Goal: Ask a question: Seek information or help from site administrators or community

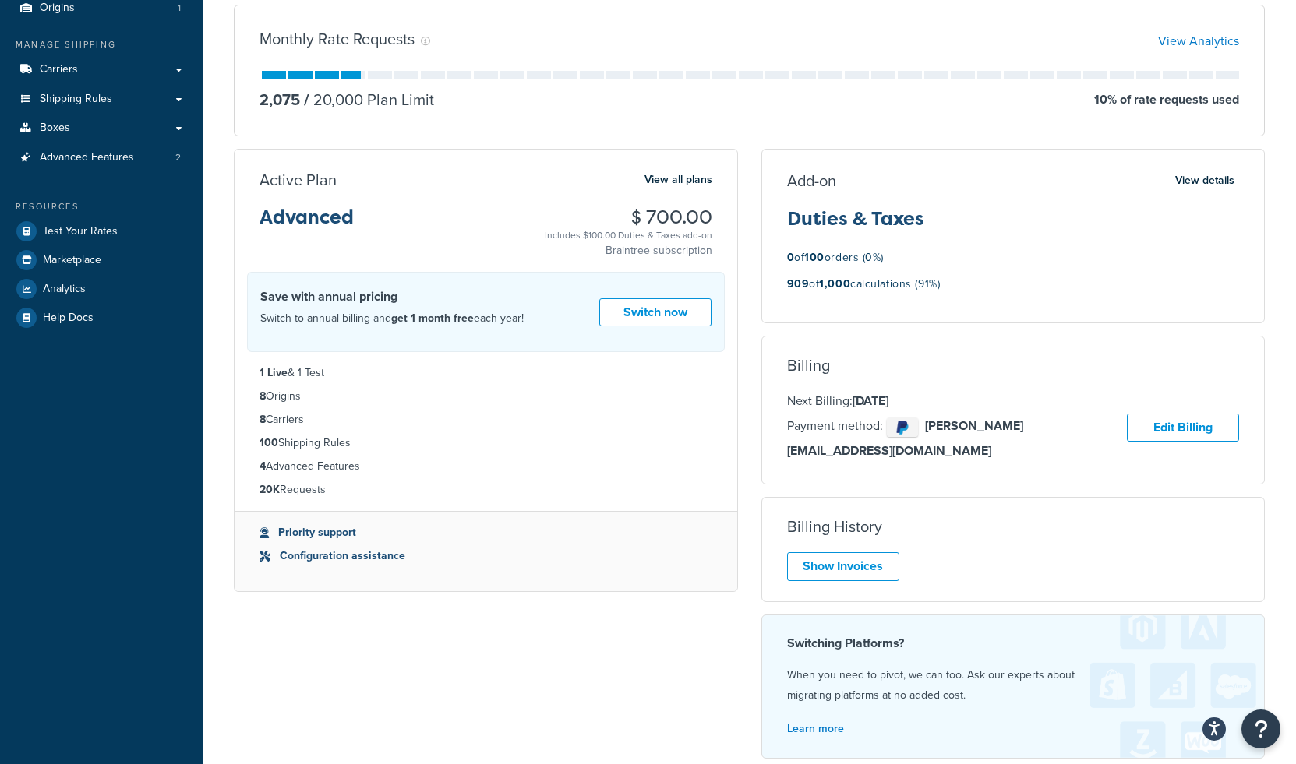
click at [845, 408] on p "Next Billing: [DATE]" at bounding box center [957, 401] width 341 height 20
click at [92, 231] on span "Test Your Rates" at bounding box center [80, 231] width 75 height 13
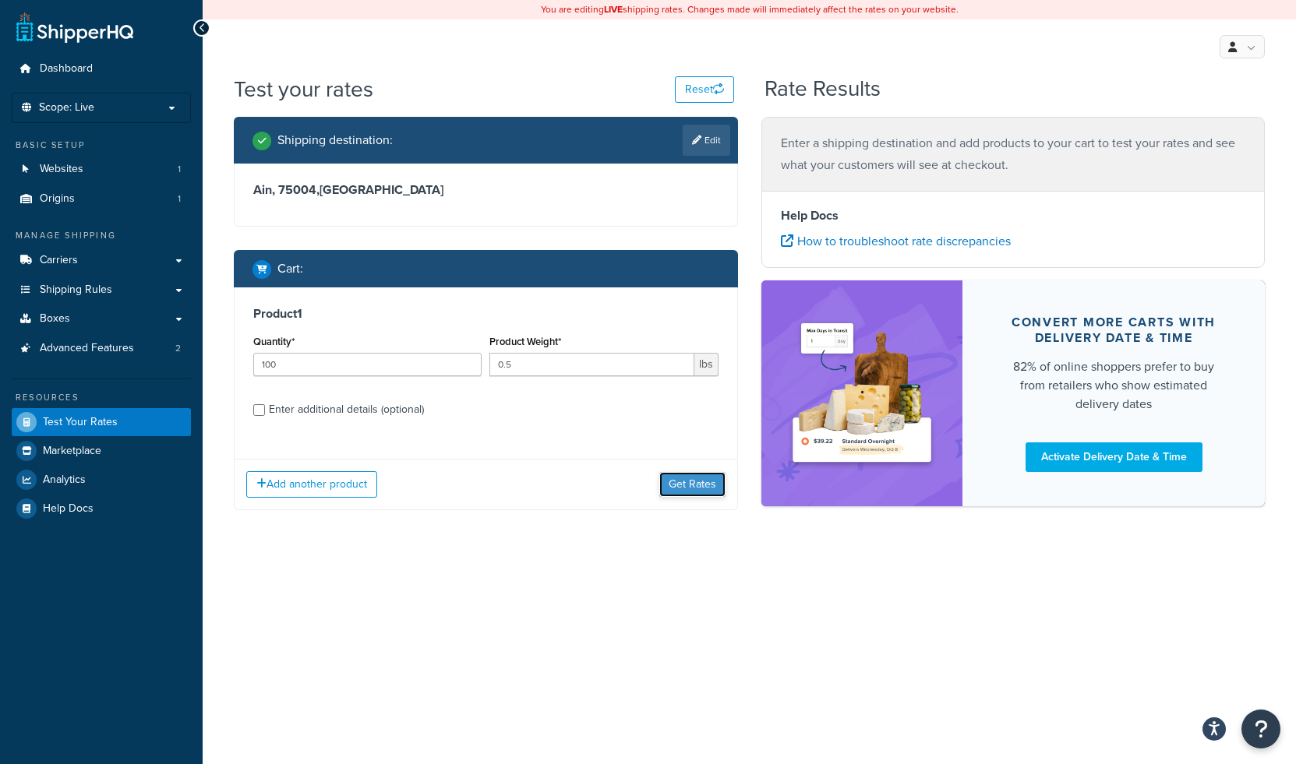
click at [681, 482] on button "Get Rates" at bounding box center [692, 484] width 66 height 25
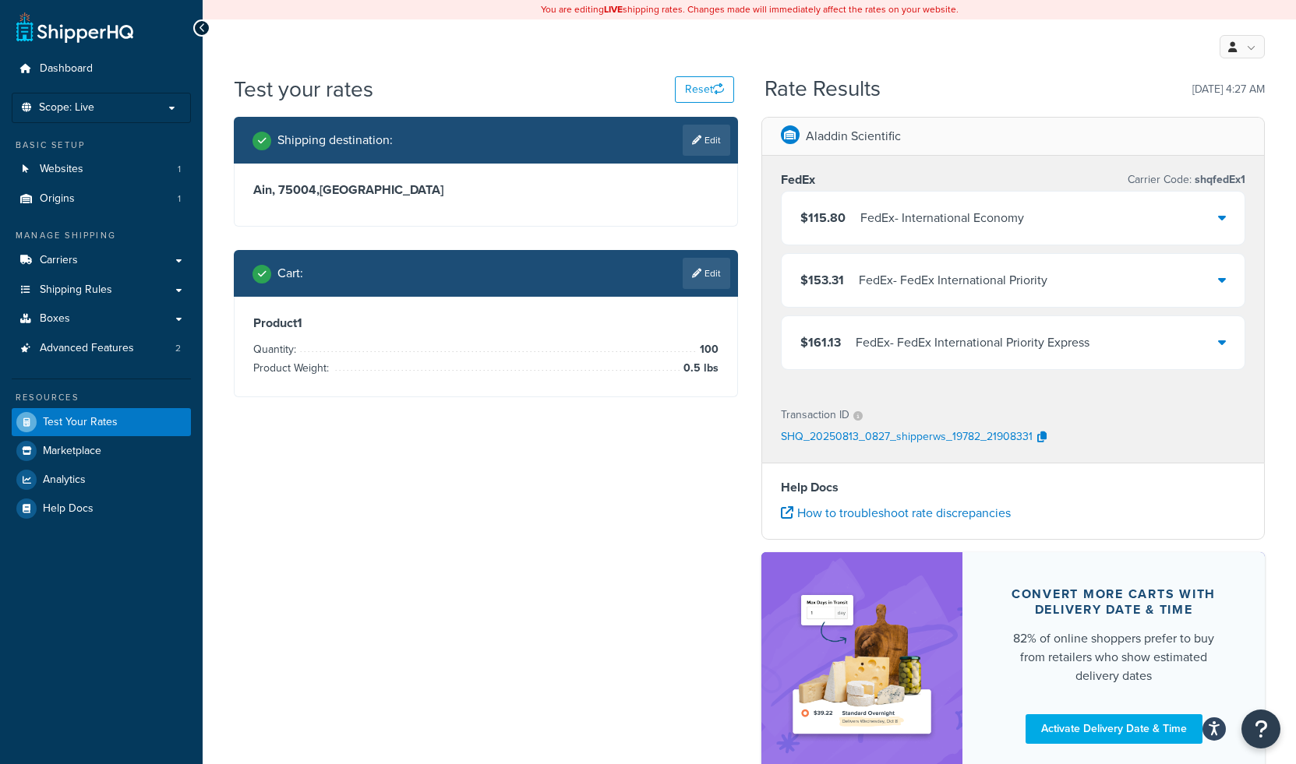
click at [1220, 216] on icon at bounding box center [1222, 217] width 8 height 12
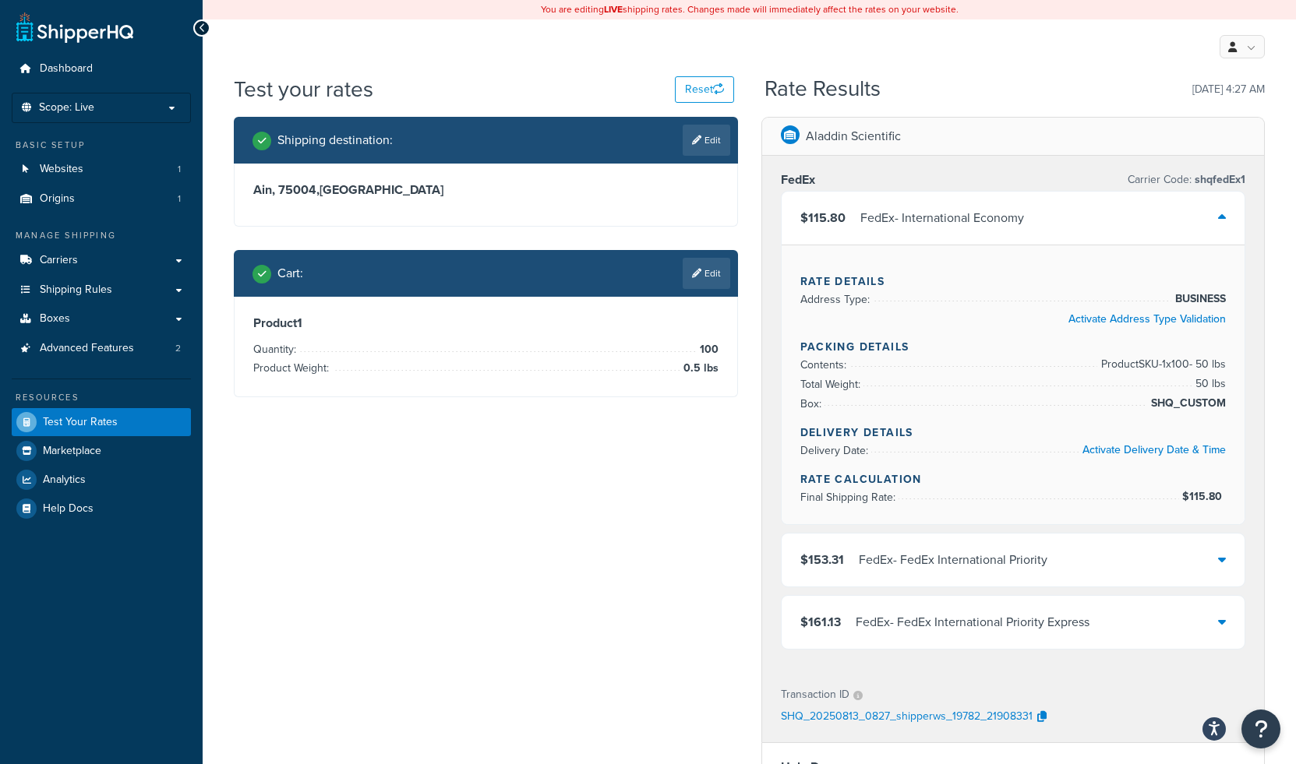
click at [1220, 216] on icon at bounding box center [1222, 217] width 8 height 12
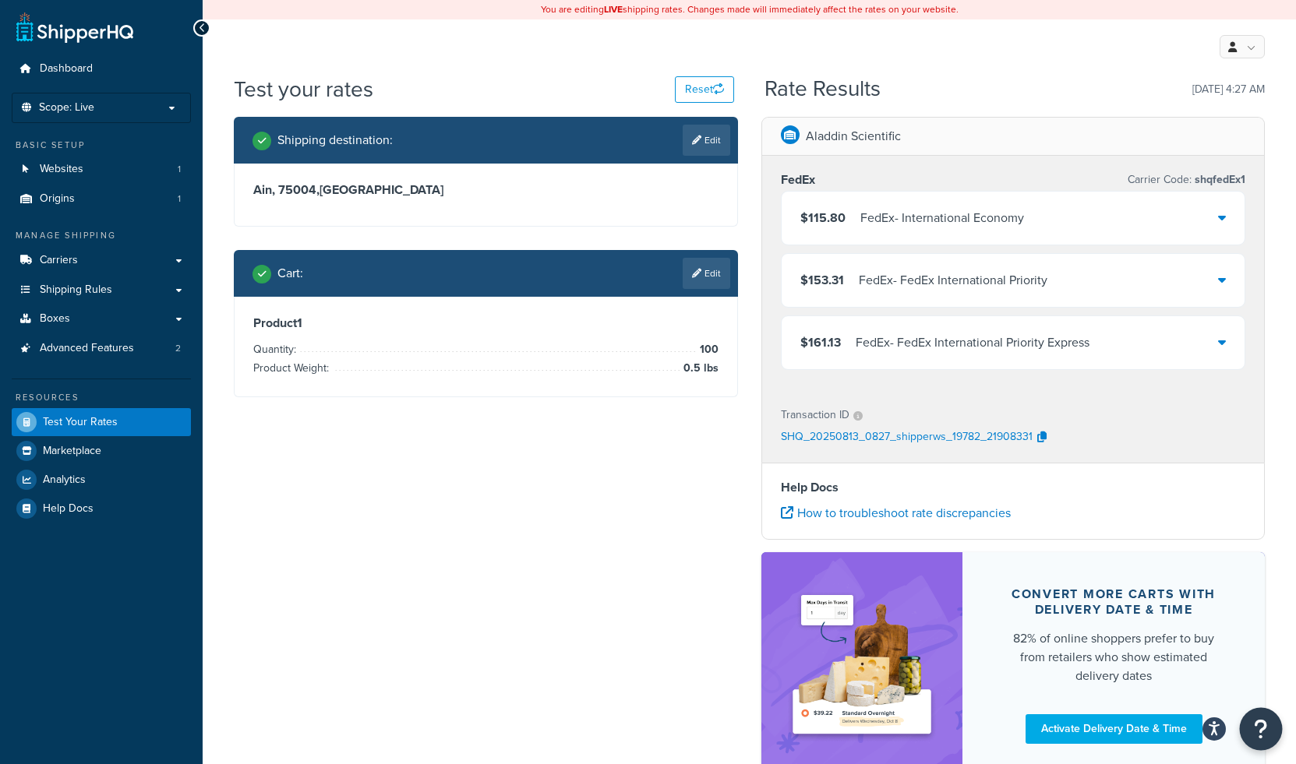
click at [1259, 732] on icon "Open Resource Center" at bounding box center [1261, 729] width 15 height 22
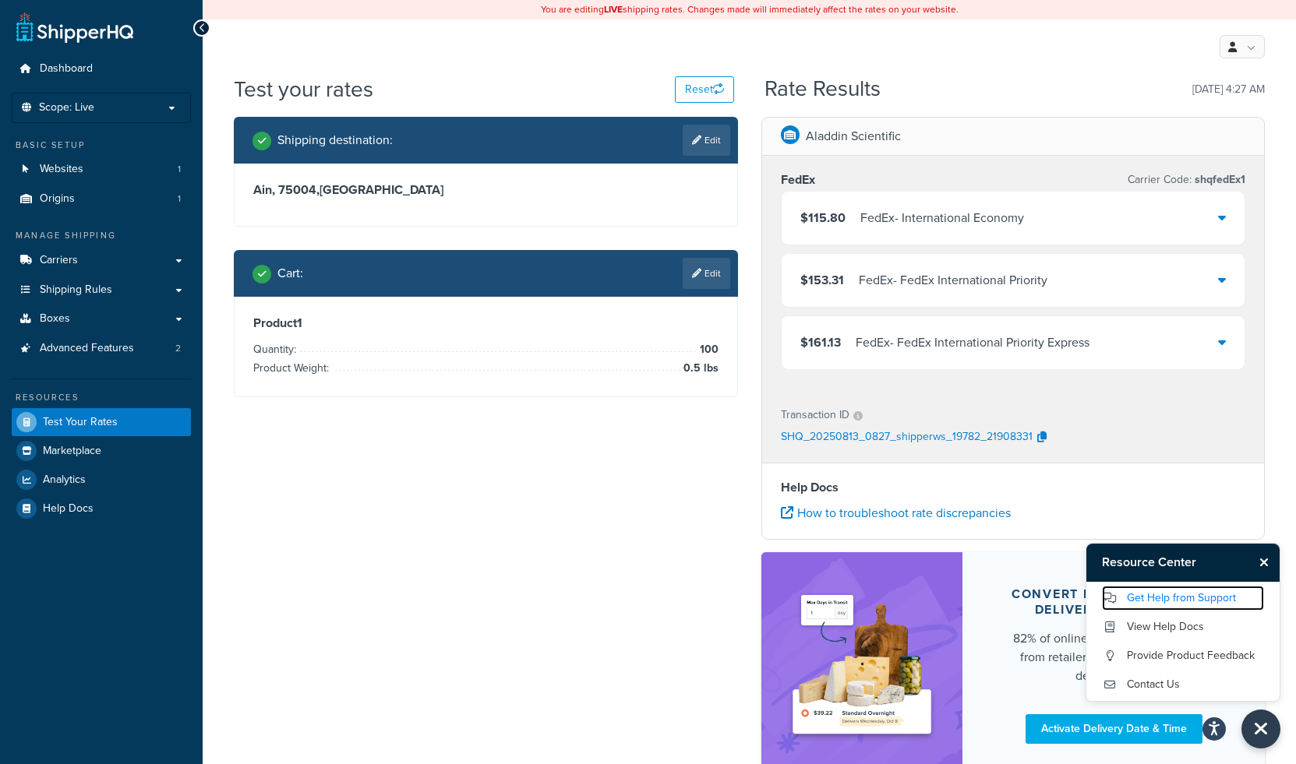
click at [1171, 602] on link "Get Help from Support" at bounding box center [1183, 598] width 162 height 25
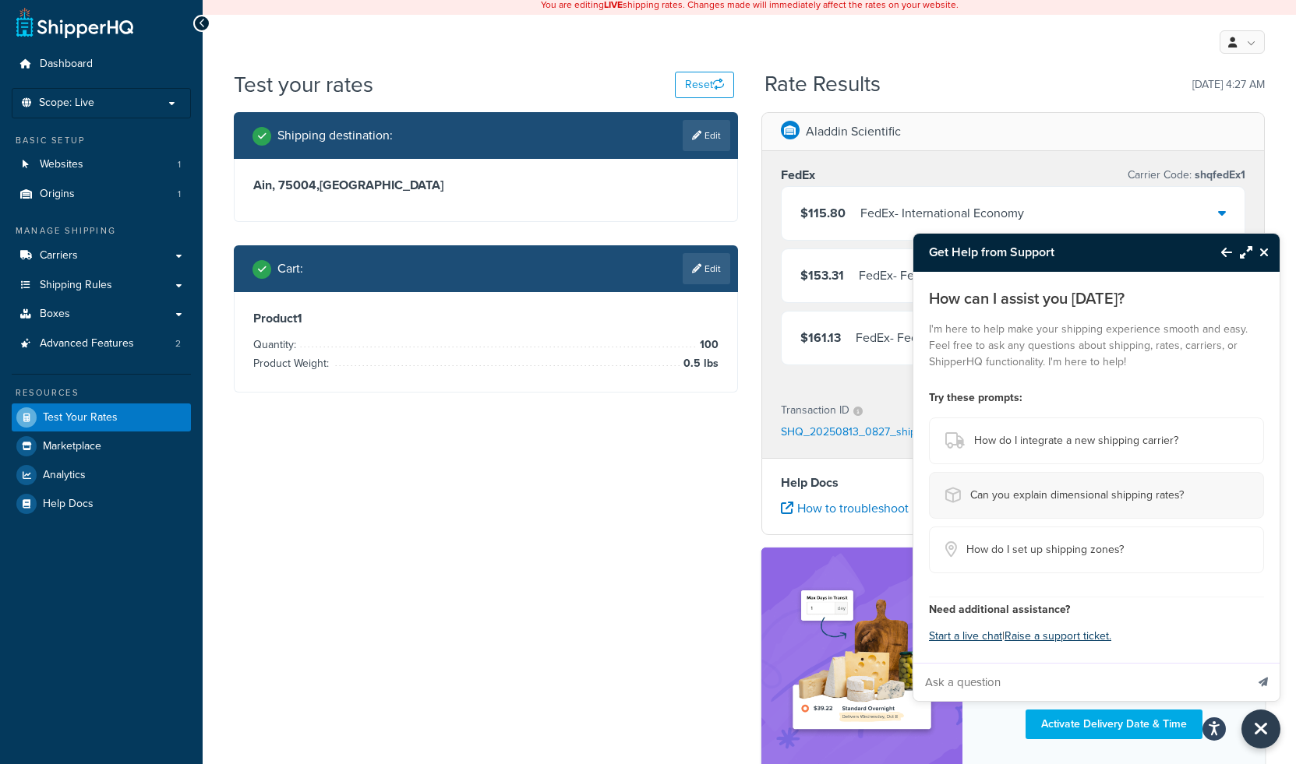
scroll to position [4, 0]
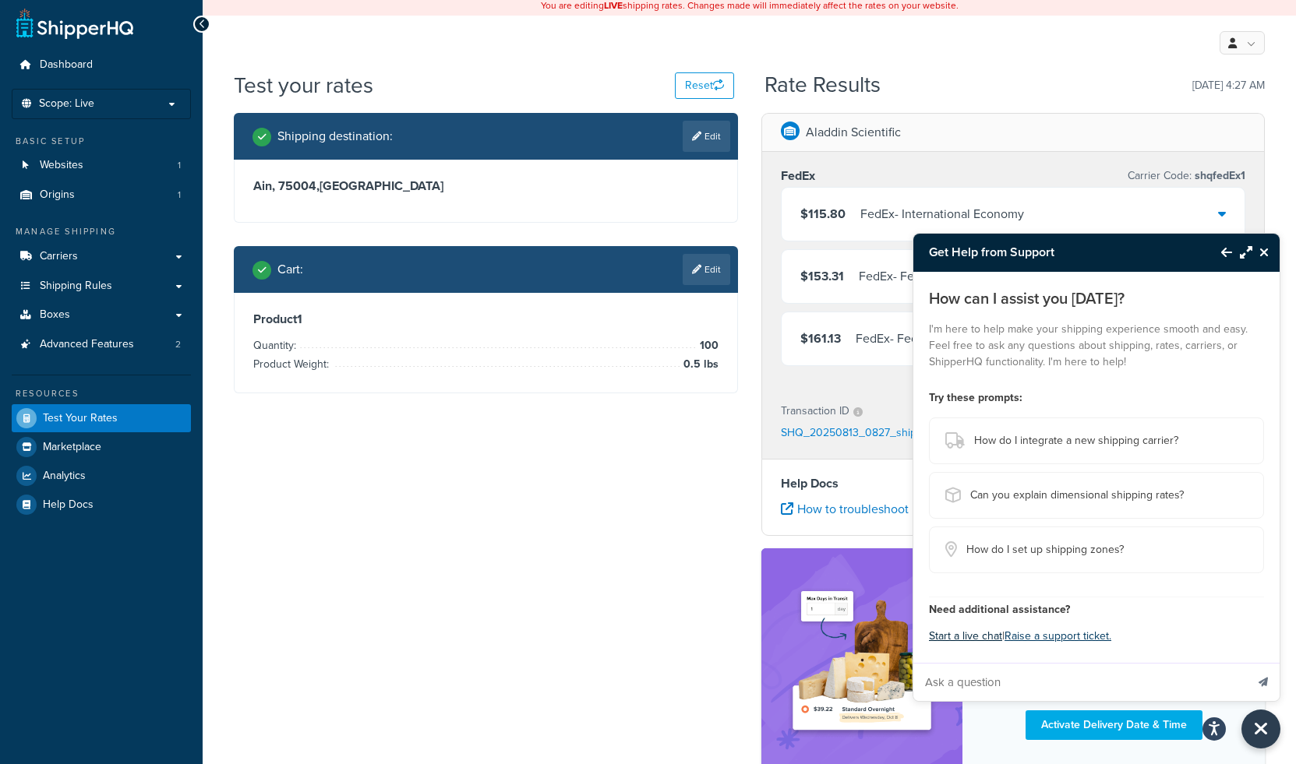
click at [974, 635] on button "Start a live chat" at bounding box center [965, 637] width 73 height 22
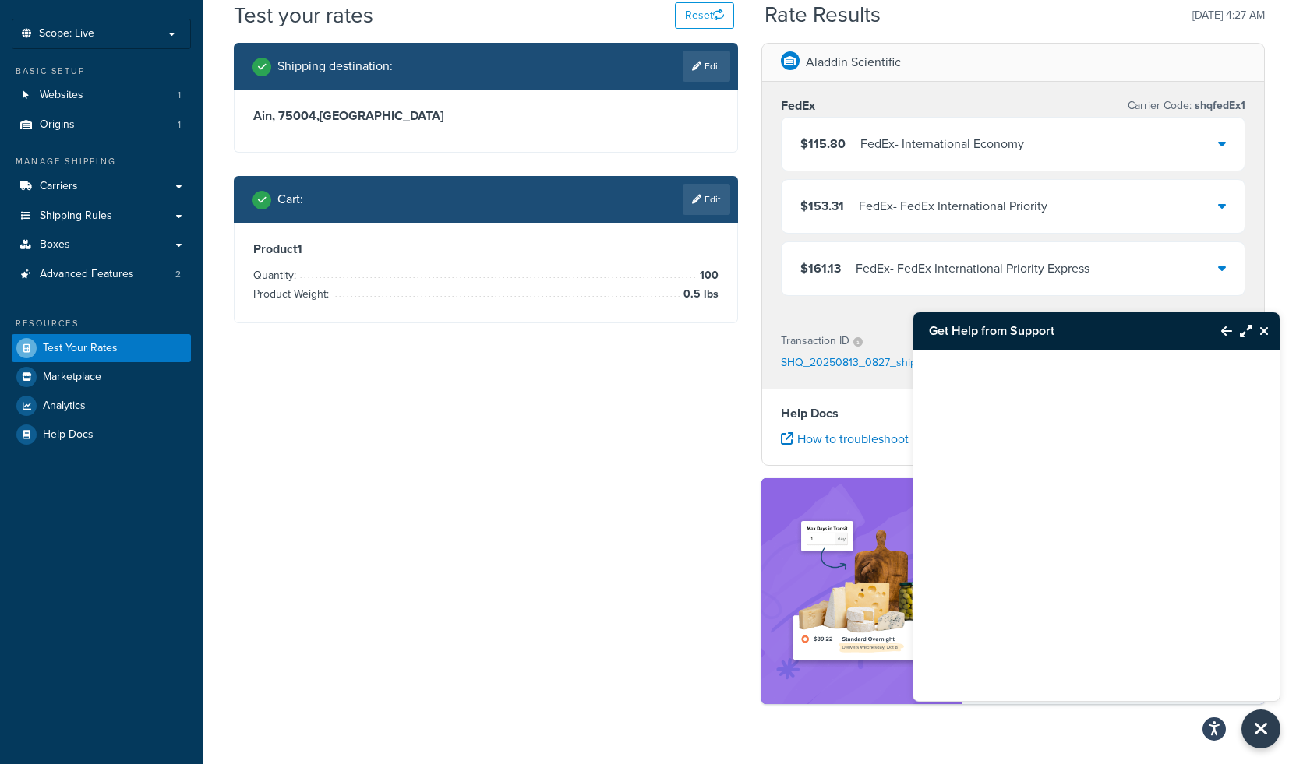
scroll to position [108, 0]
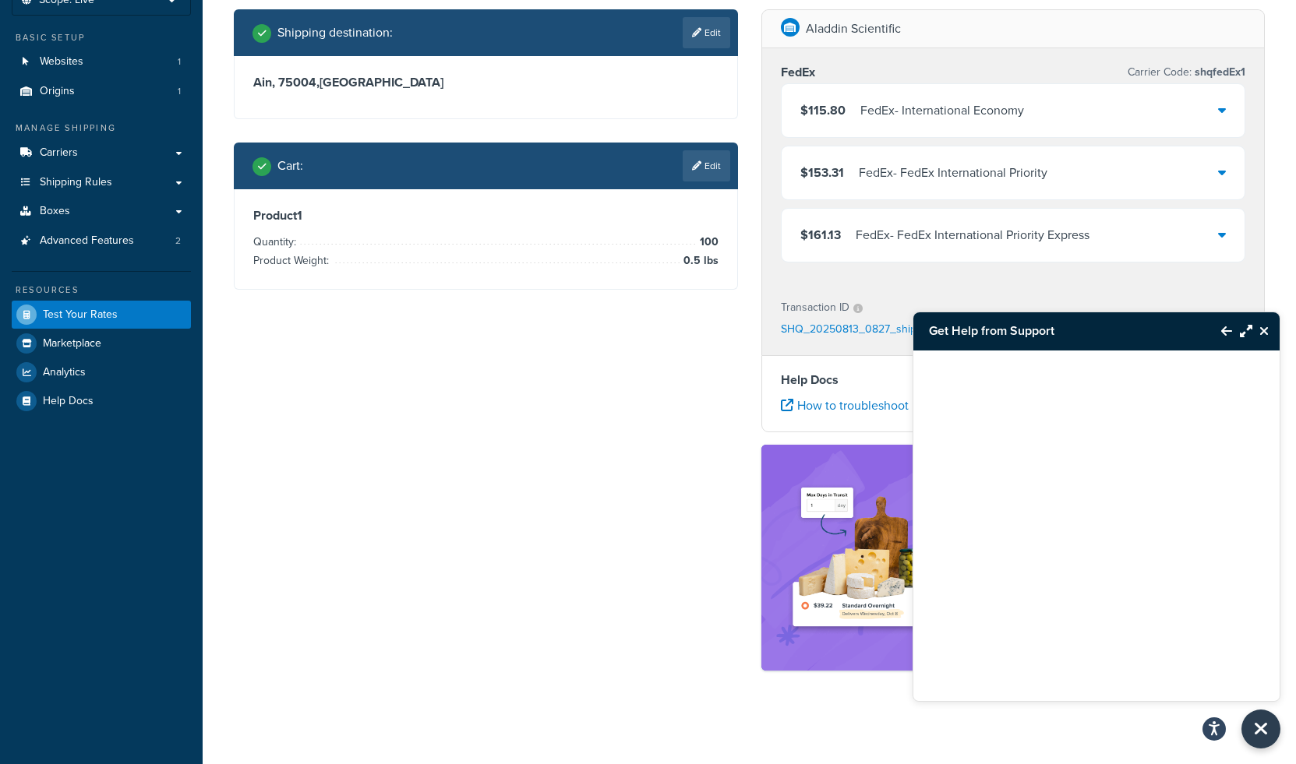
click at [1227, 326] on icon "Back to Resource Center" at bounding box center [1226, 331] width 11 height 12
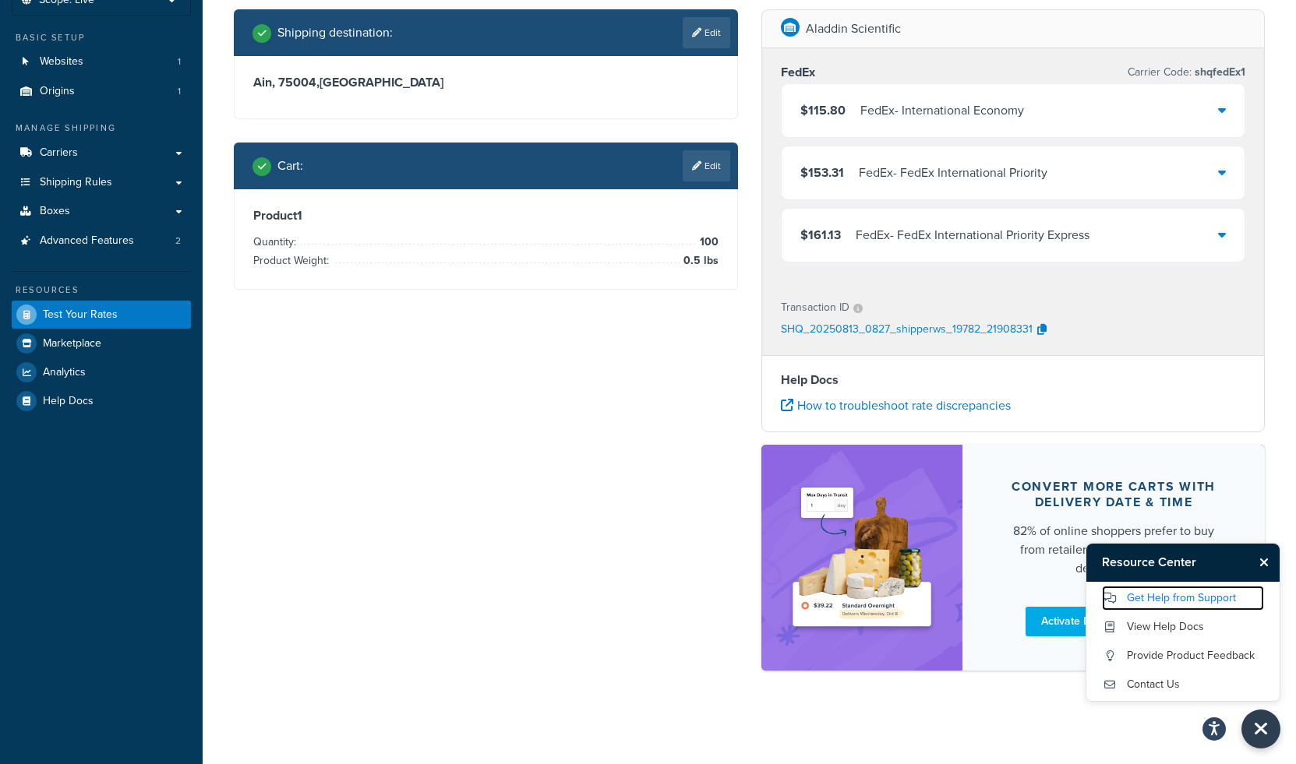
click at [1170, 595] on link "Get Help from Support" at bounding box center [1183, 598] width 162 height 25
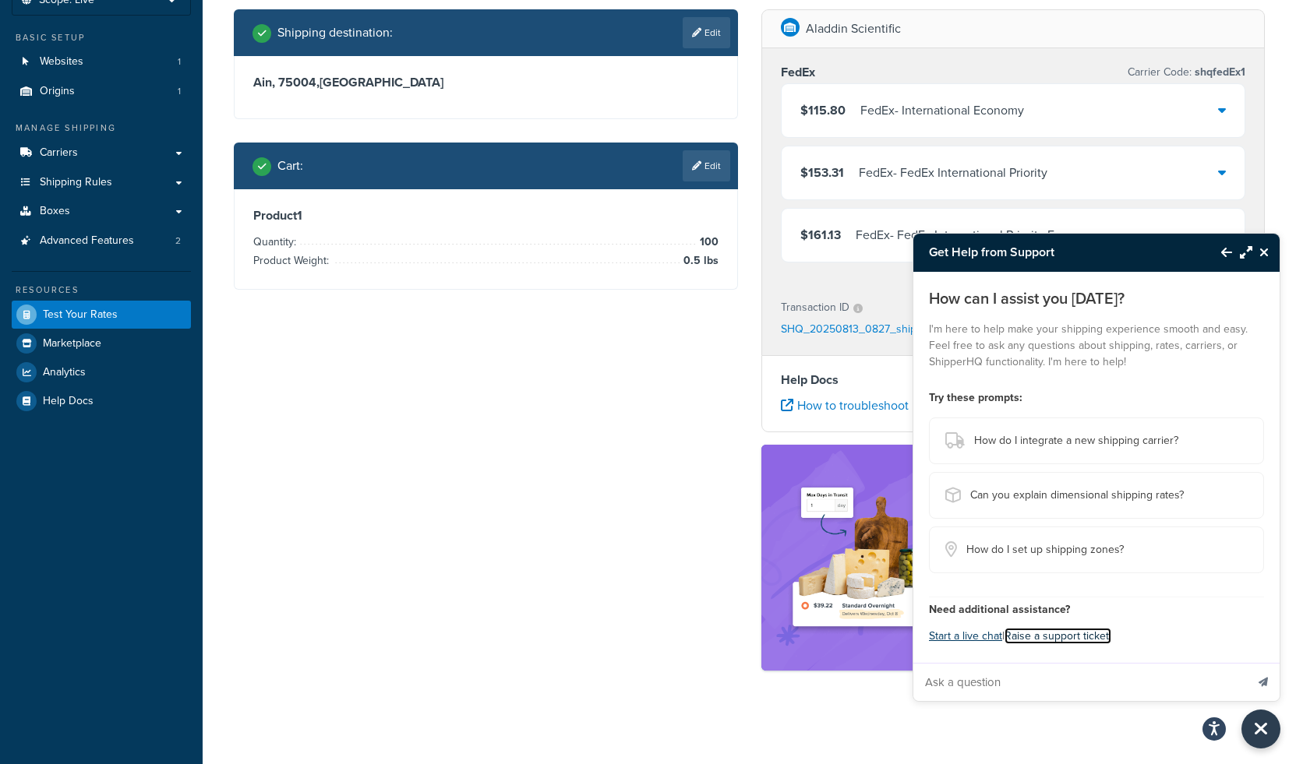
click at [1041, 638] on link "Raise a support ticket." at bounding box center [1057, 636] width 107 height 16
click at [974, 635] on button "Start a live chat" at bounding box center [965, 637] width 73 height 22
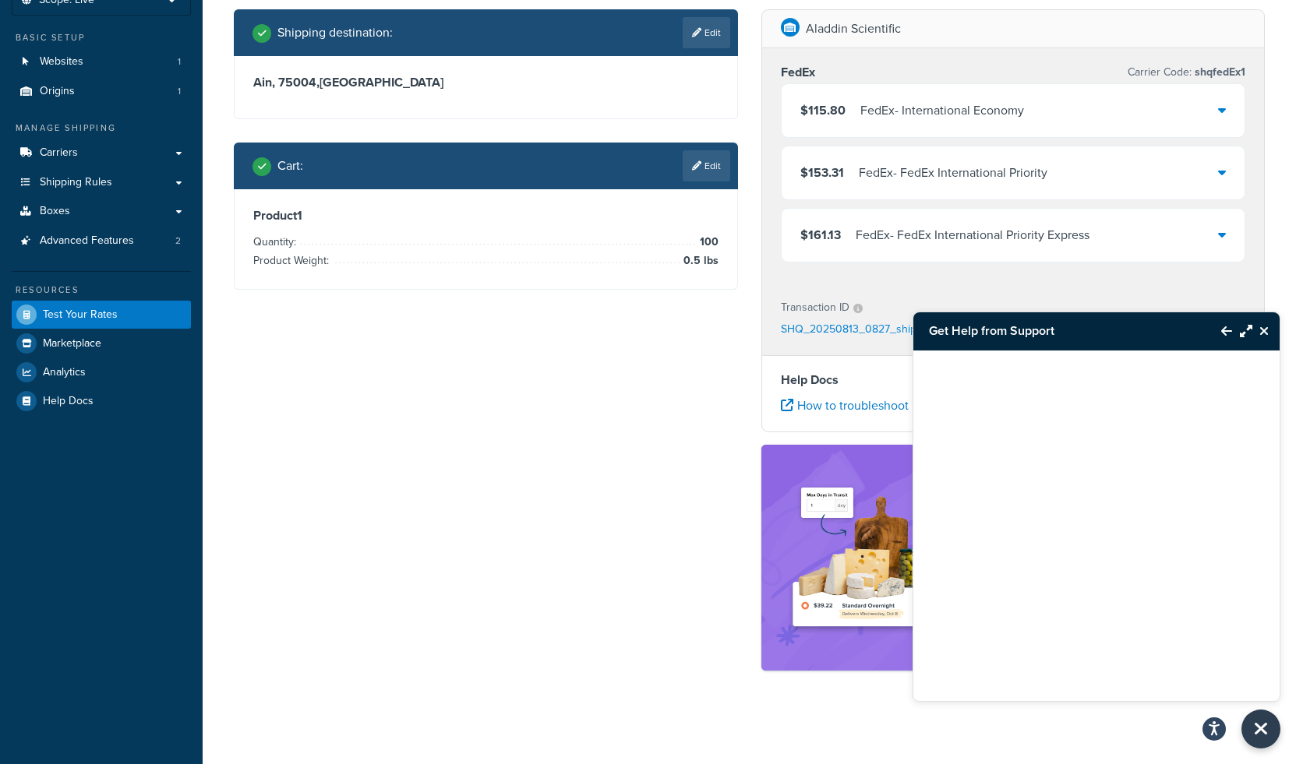
scroll to position [0, 0]
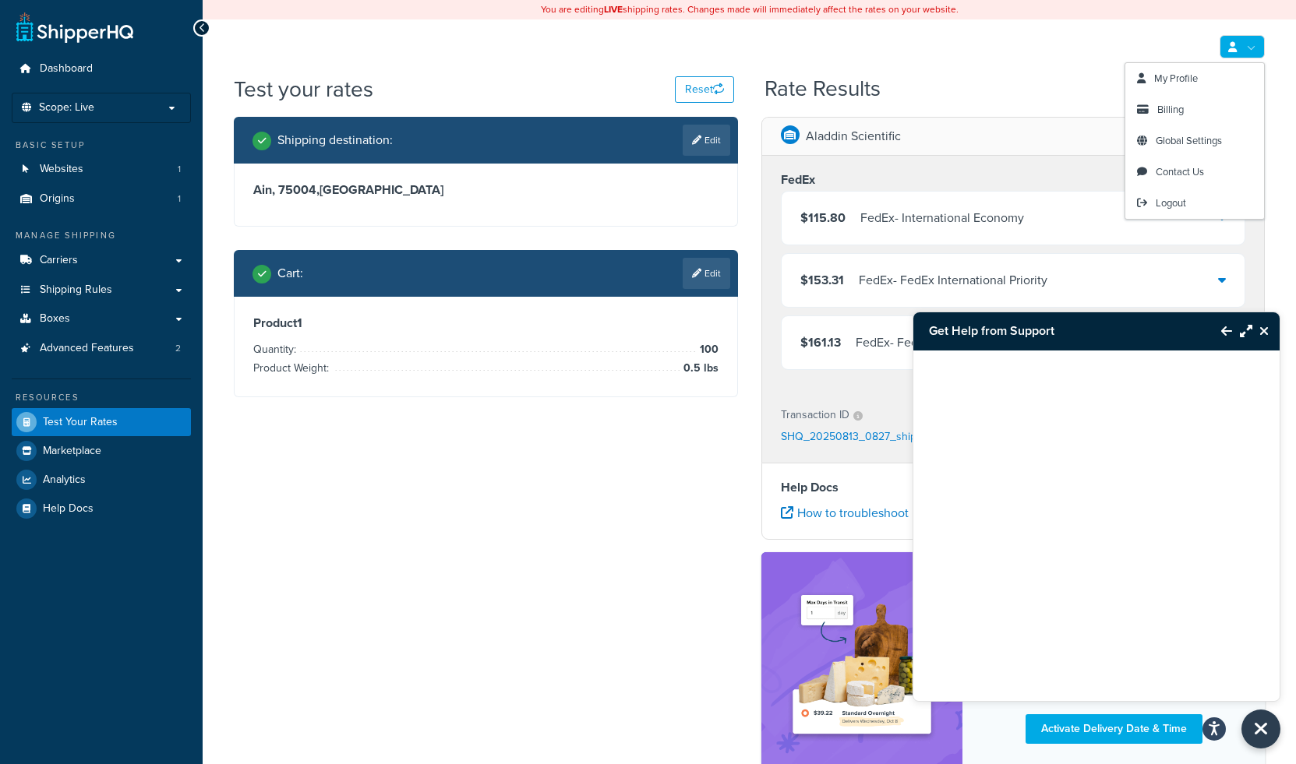
click at [1241, 50] on link at bounding box center [1242, 46] width 45 height 23
click at [1169, 76] on span "My Profile" at bounding box center [1176, 78] width 44 height 15
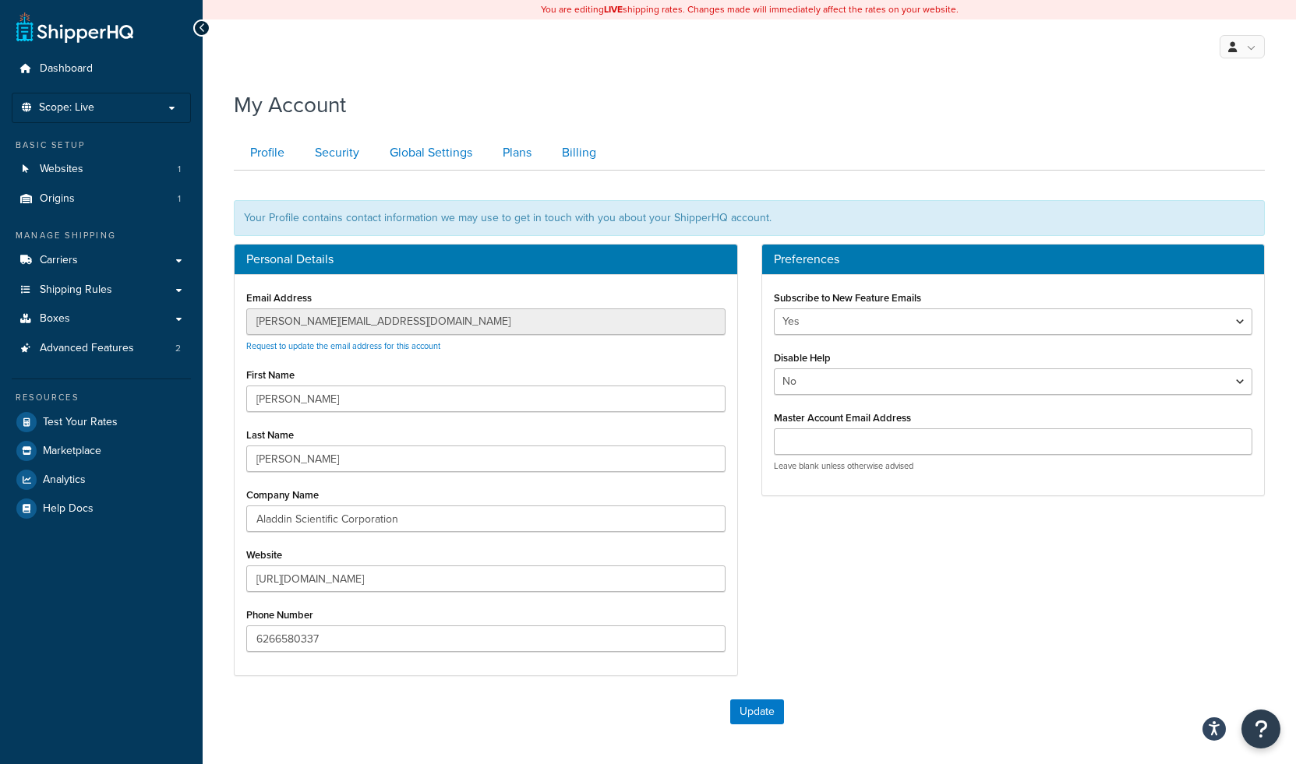
click at [224, 329] on div "Personal Details Email Address julian_xu@icloud.com Request to update the email…" at bounding box center [486, 468] width 528 height 448
click at [828, 97] on div "My Account" at bounding box center [749, 101] width 1031 height 38
